Goal: Check status: Check status

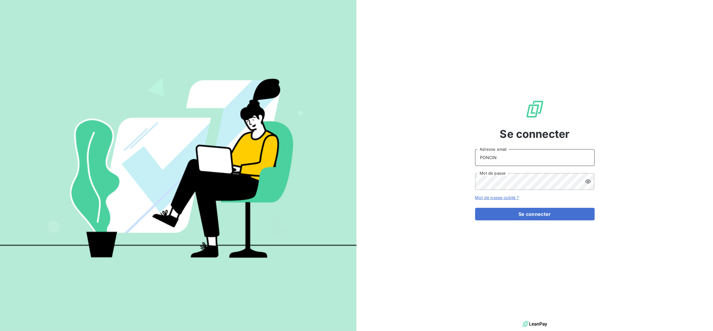
drag, startPoint x: 508, startPoint y: 155, endPoint x: 400, endPoint y: 152, distance: 108.8
click at [398, 157] on div "Se connecter PONCIN Adresse email Mot de passe Mot de passe oublié ? Se connect…" at bounding box center [535, 159] width 357 height 319
type input "[EMAIL_ADDRESS][DOMAIN_NAME]"
click at [530, 217] on button "Se connecter" at bounding box center [535, 214] width 120 height 13
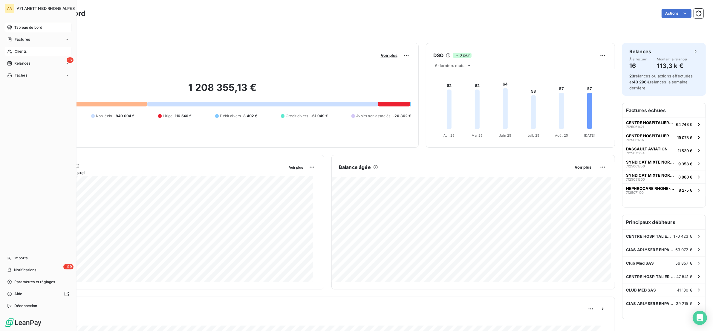
click at [13, 51] on div "Clients" at bounding box center [38, 52] width 67 height 10
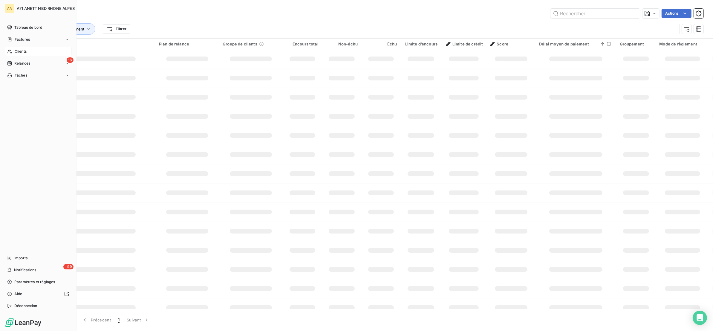
click at [24, 52] on span "Clients" at bounding box center [21, 51] width 12 height 5
click at [567, 7] on div "Clients Actions" at bounding box center [366, 13] width 675 height 13
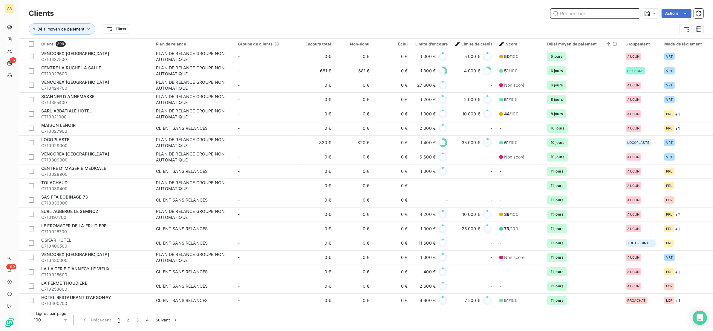
click at [570, 11] on input "text" at bounding box center [595, 14] width 90 height 10
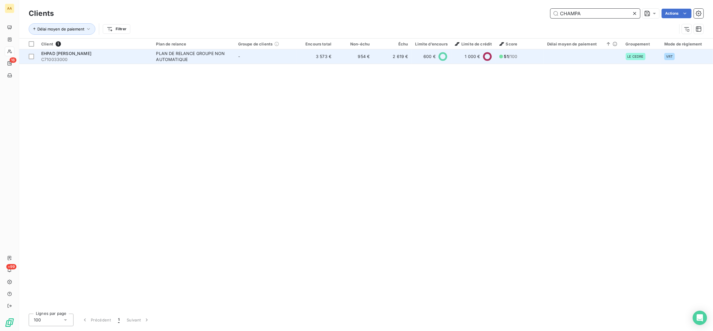
type input "CHAMPA"
click at [123, 52] on div "EHPAD [PERSON_NAME]" at bounding box center [95, 54] width 108 height 6
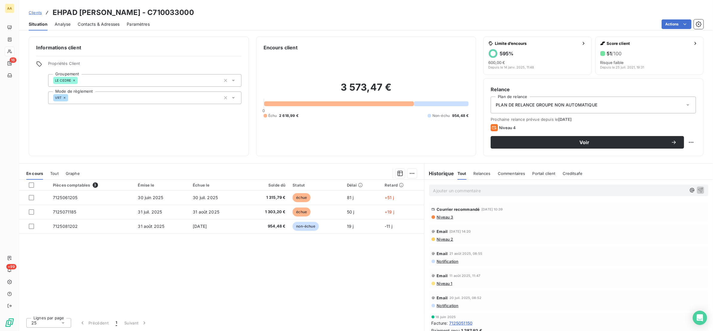
click at [54, 175] on div "Tout" at bounding box center [54, 173] width 8 height 13
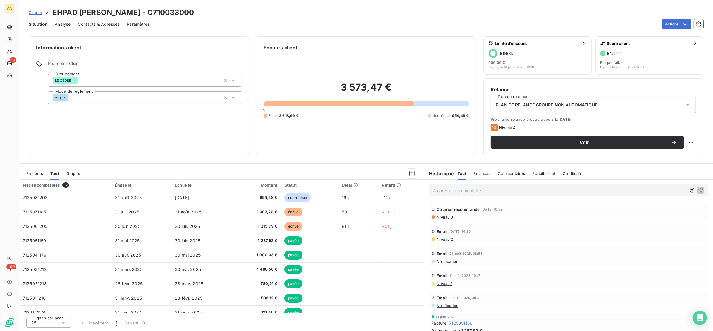
click at [40, 174] on span "En cours" at bounding box center [34, 173] width 17 height 5
